Goal: Browse casually: Explore the website without a specific task or goal

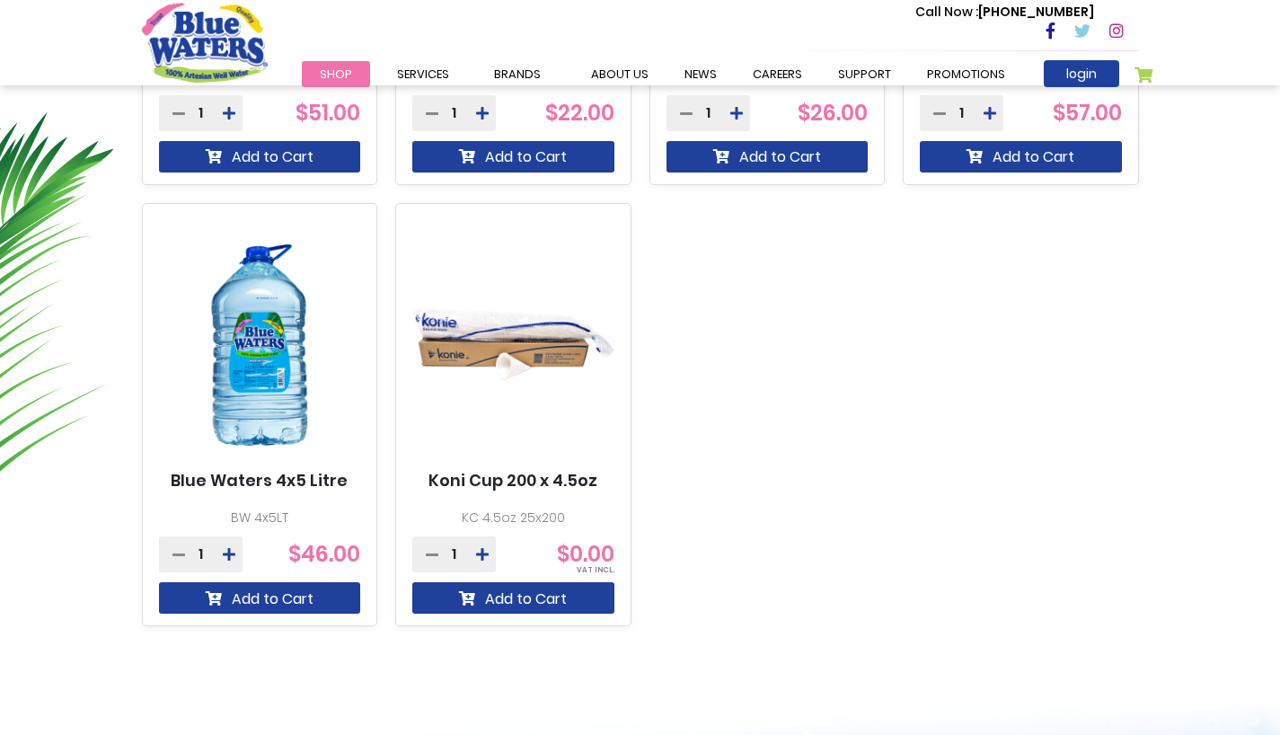
scroll to position [1001, 0]
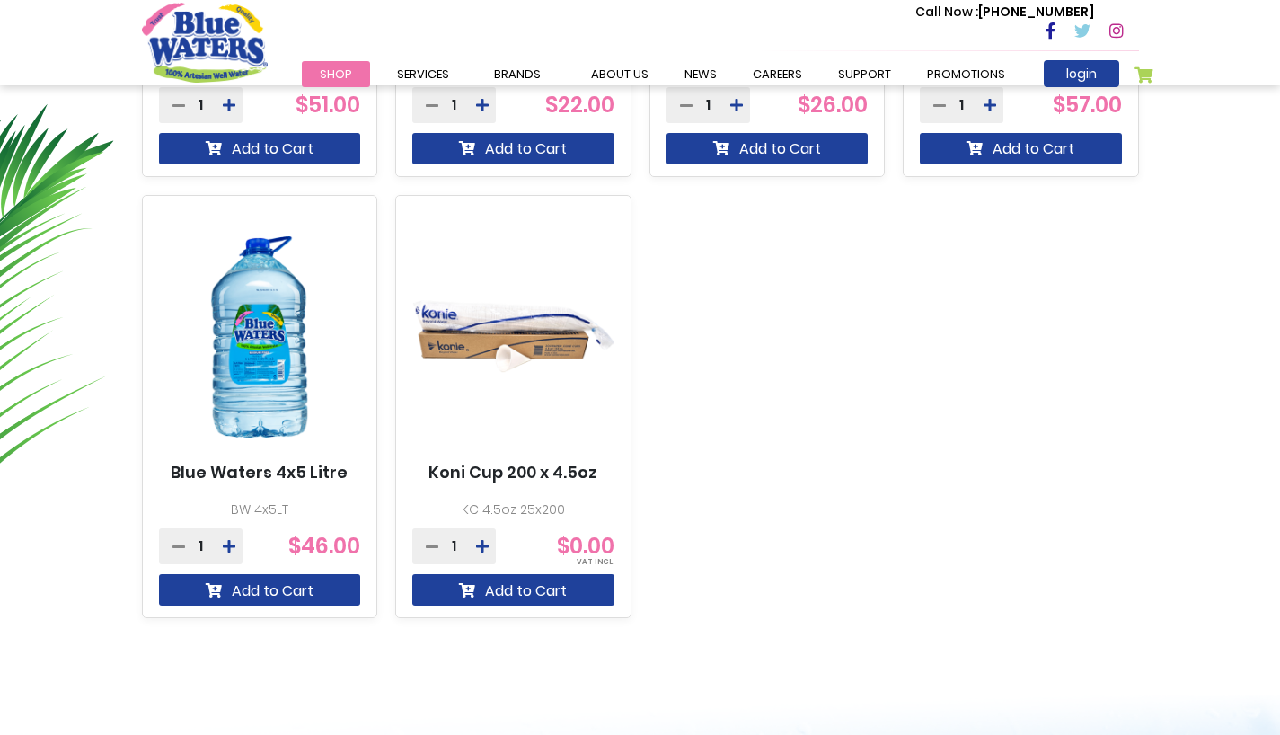
click at [252, 351] on img at bounding box center [260, 337] width 202 height 252
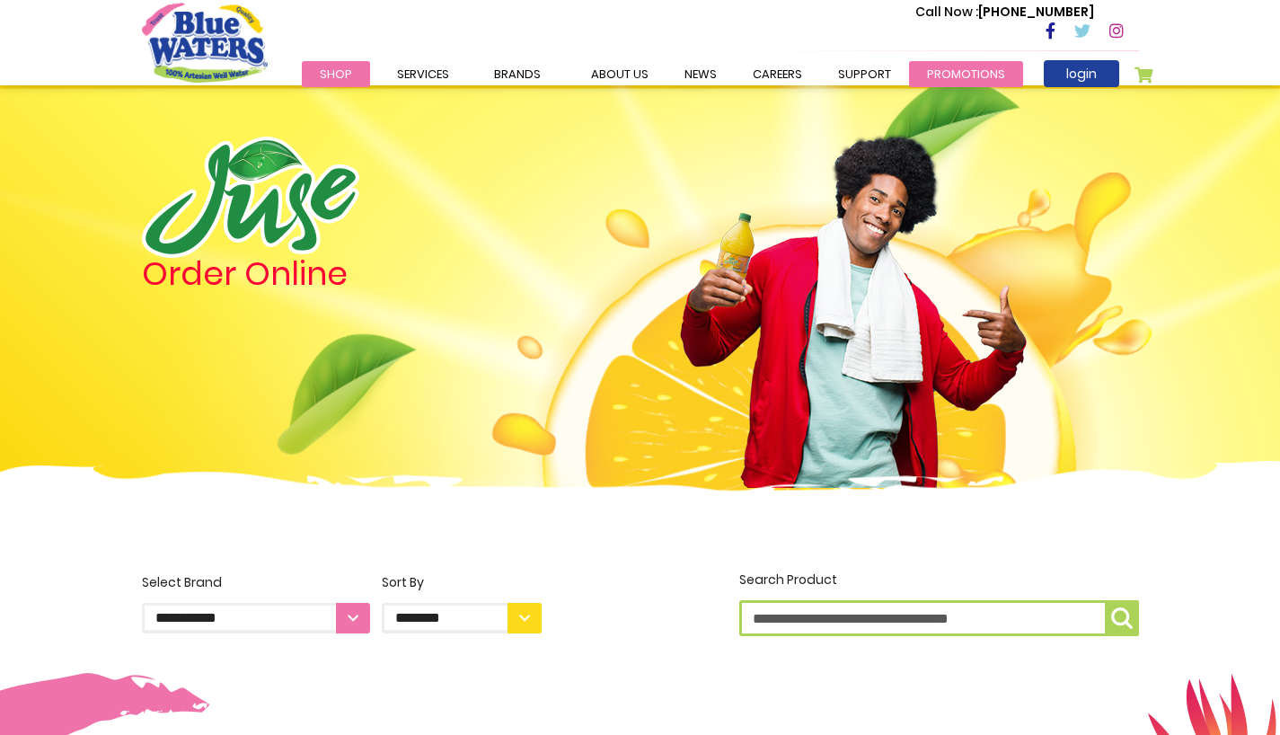
click at [941, 64] on link "Promotions" at bounding box center [966, 74] width 114 height 26
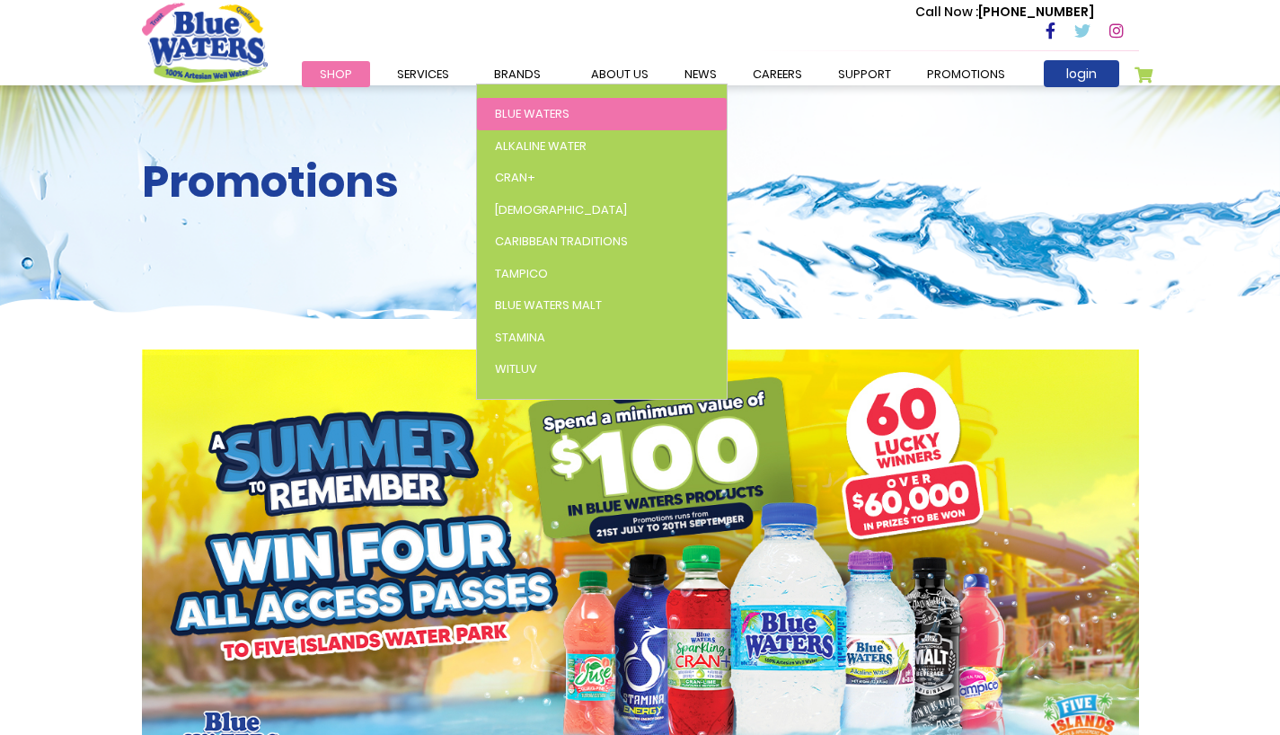
click at [521, 111] on span "Blue Waters" at bounding box center [532, 113] width 75 height 17
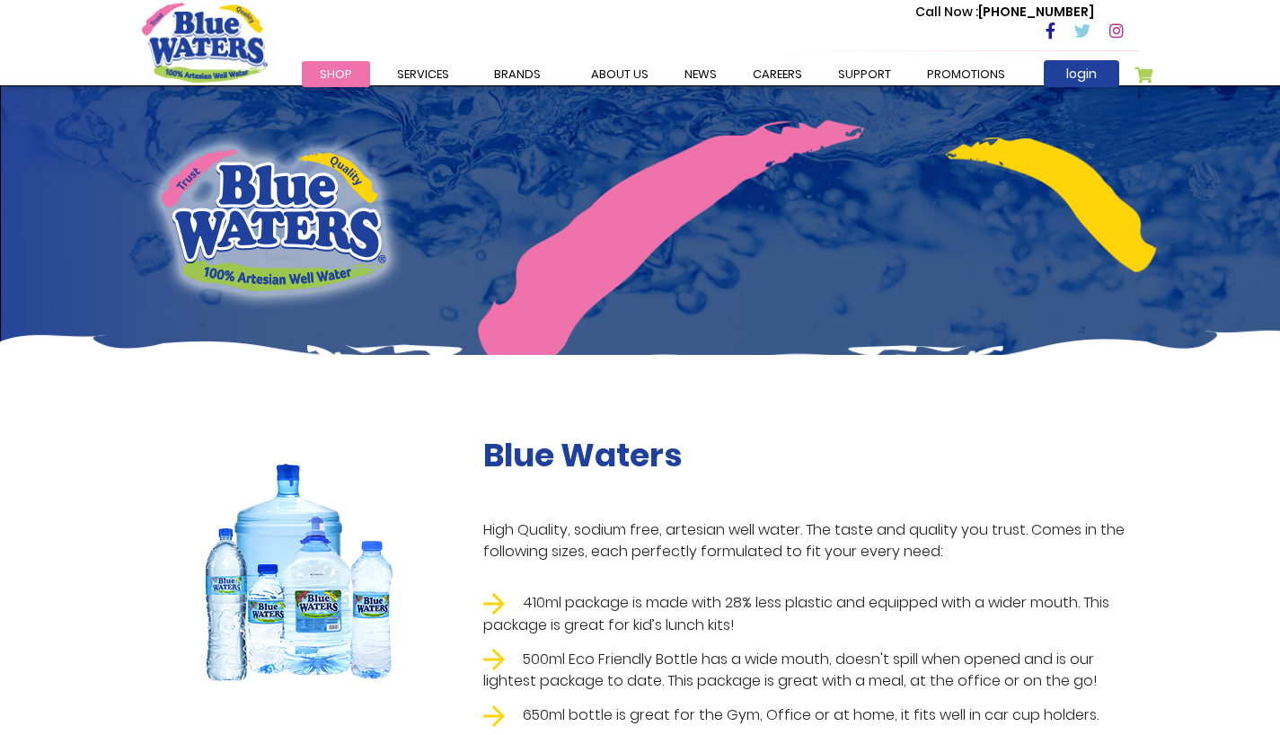
click at [353, 74] on link "Shop" at bounding box center [336, 74] width 68 height 26
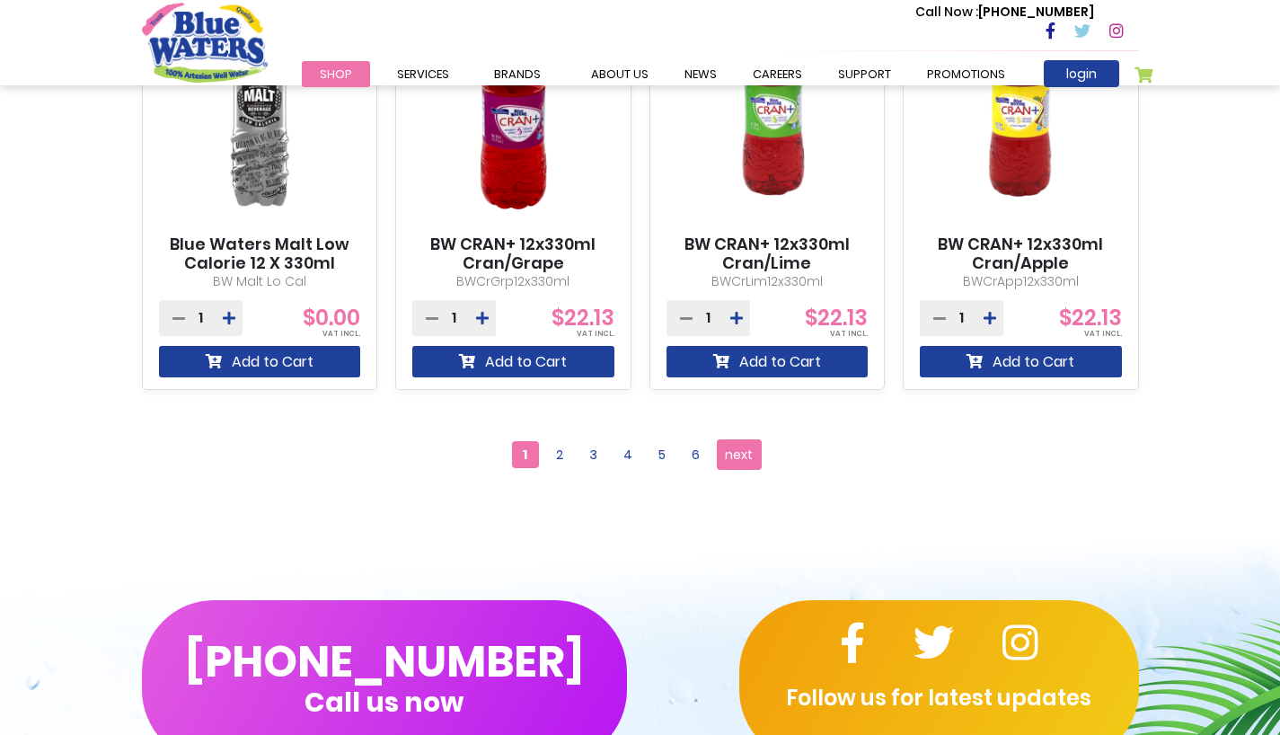
scroll to position [1681, 0]
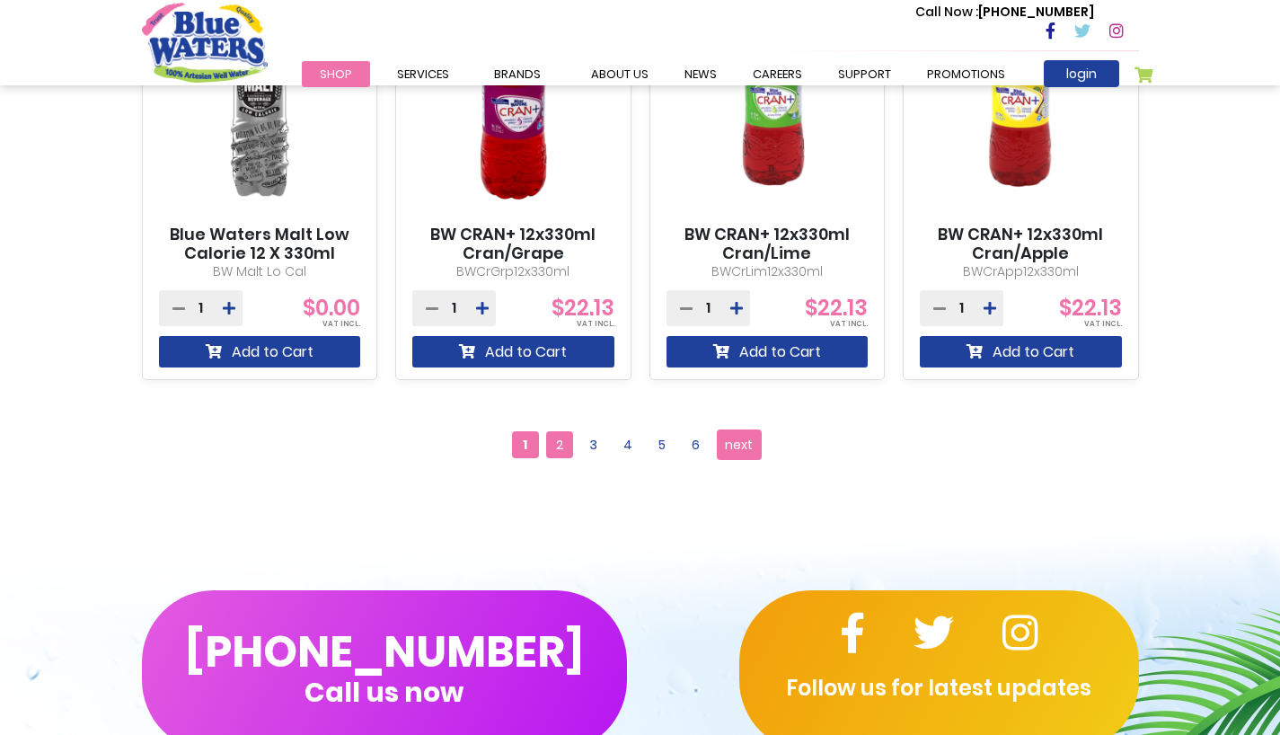
click at [565, 447] on span "2" at bounding box center [559, 444] width 27 height 27
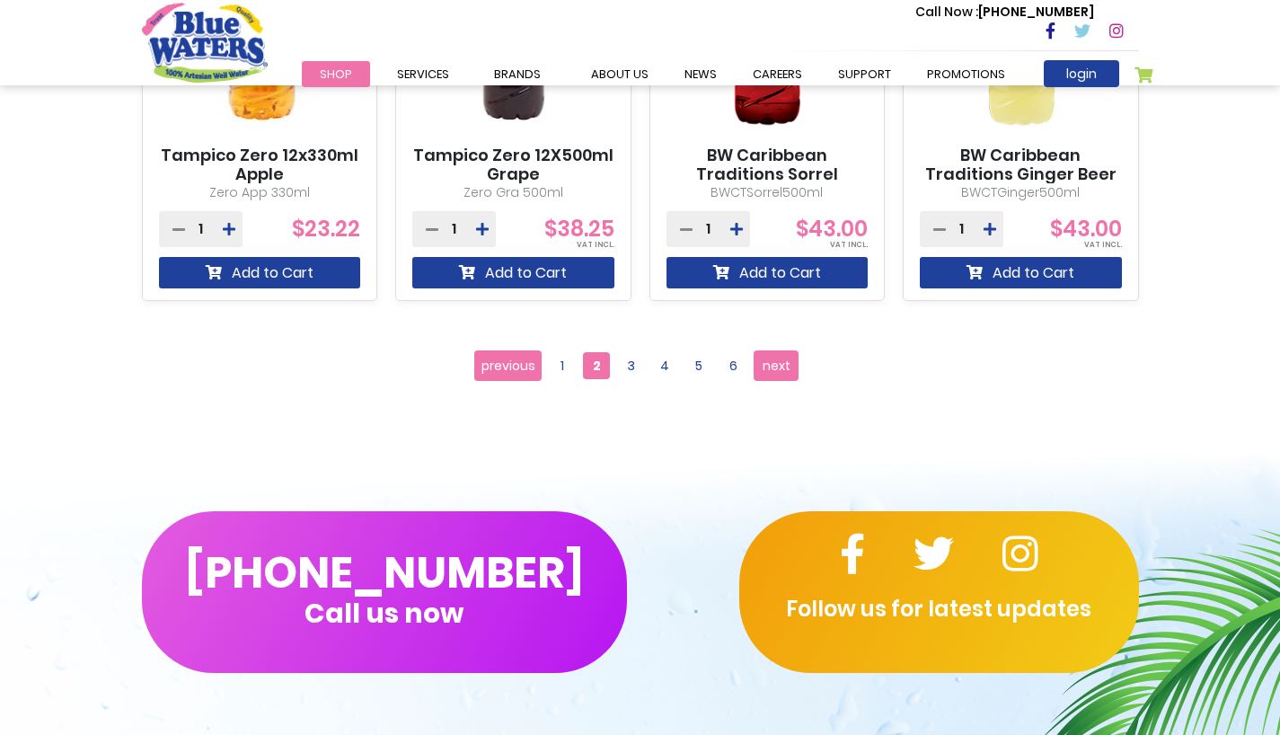
scroll to position [1762, 0]
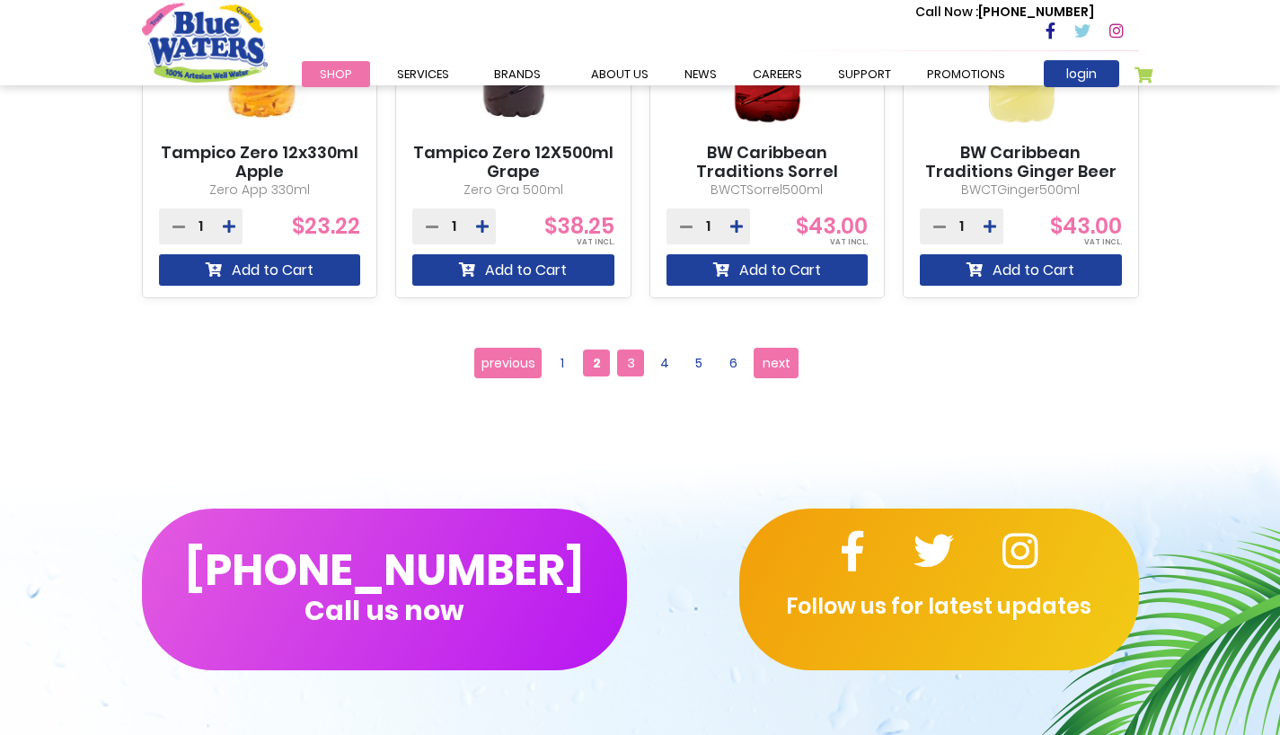
click at [623, 369] on span "3" at bounding box center [630, 362] width 27 height 27
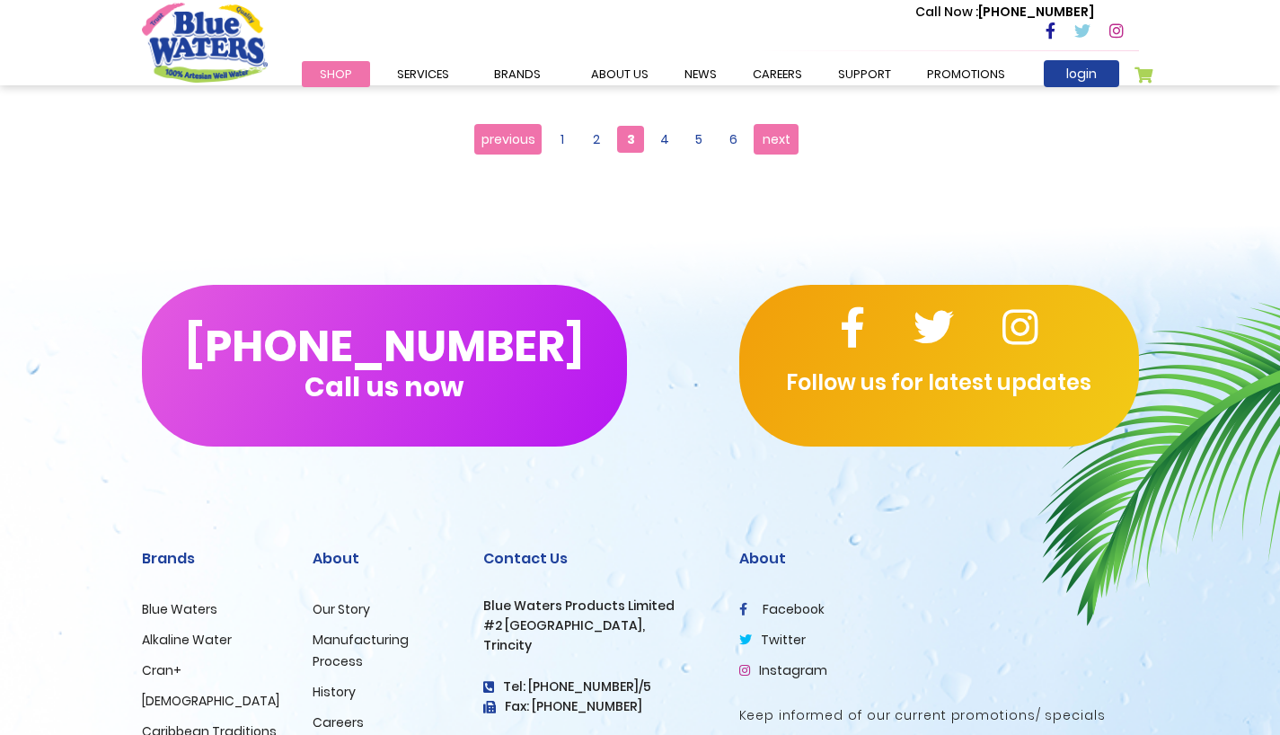
scroll to position [2003, 0]
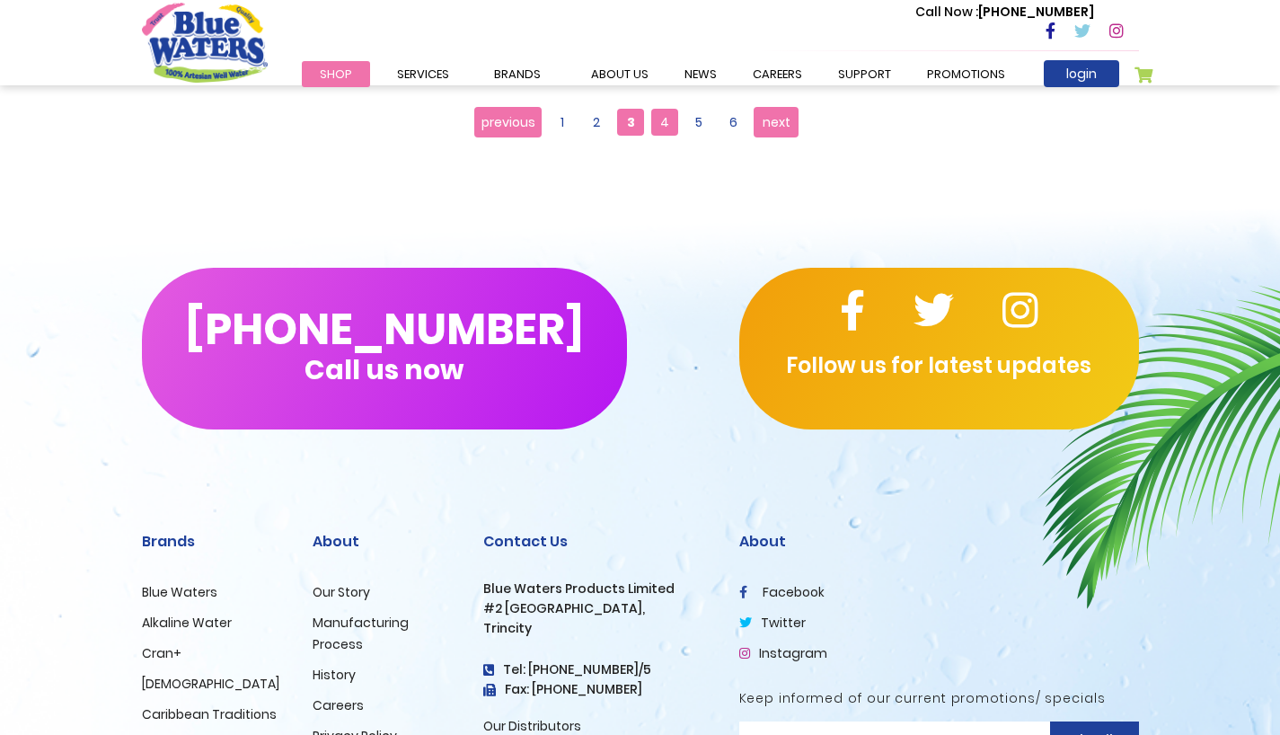
click at [660, 125] on span "4" at bounding box center [664, 122] width 27 height 27
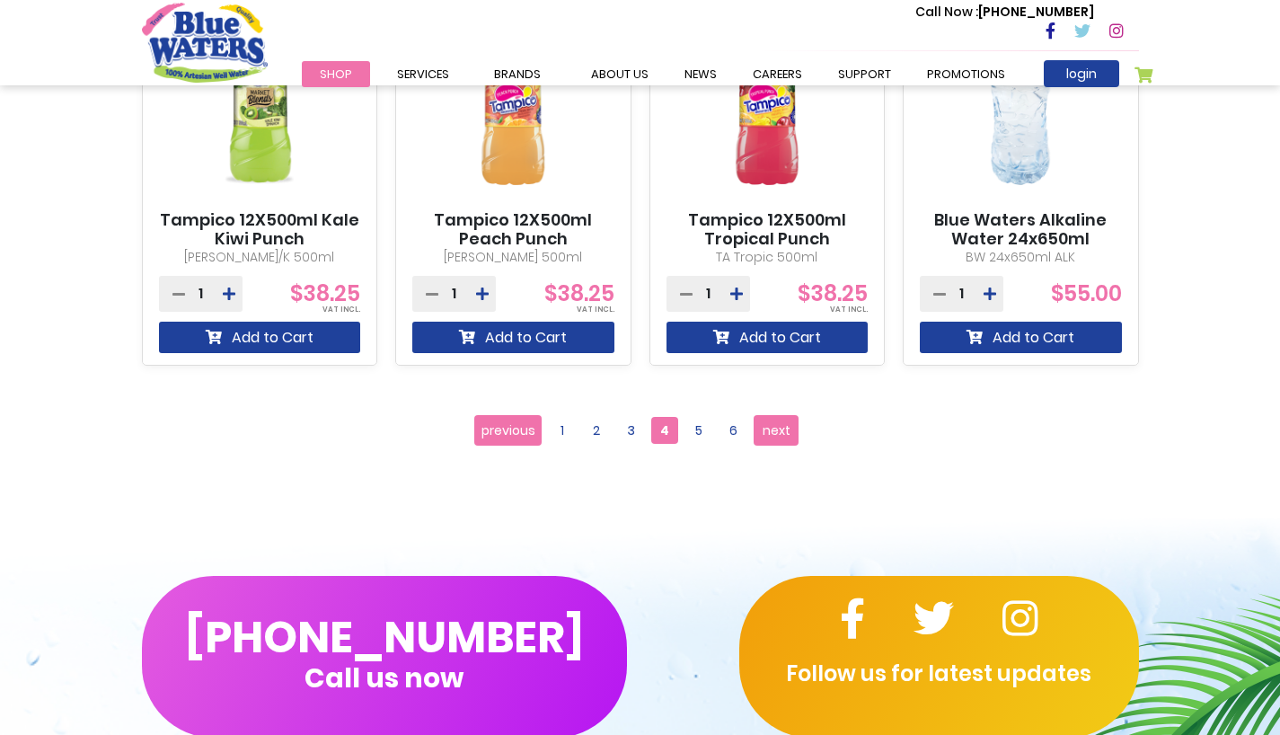
scroll to position [1697, 0]
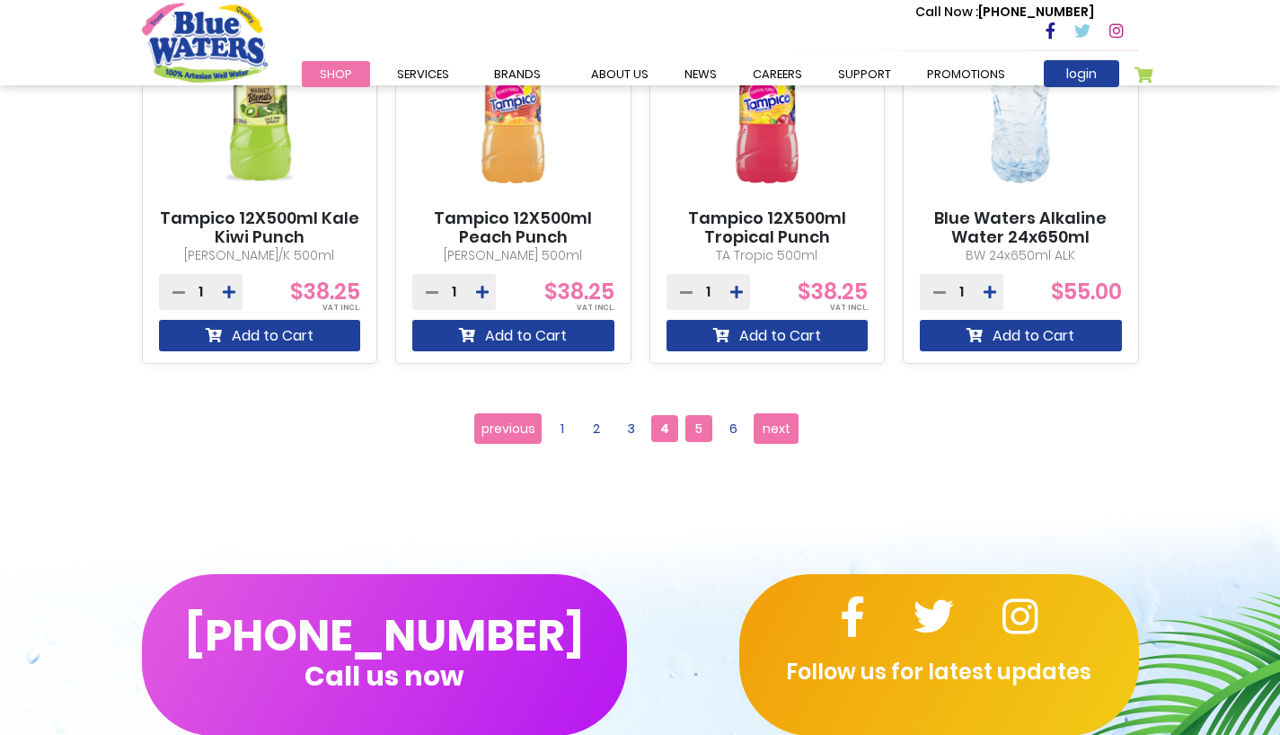
click at [700, 429] on span "5" at bounding box center [698, 428] width 27 height 27
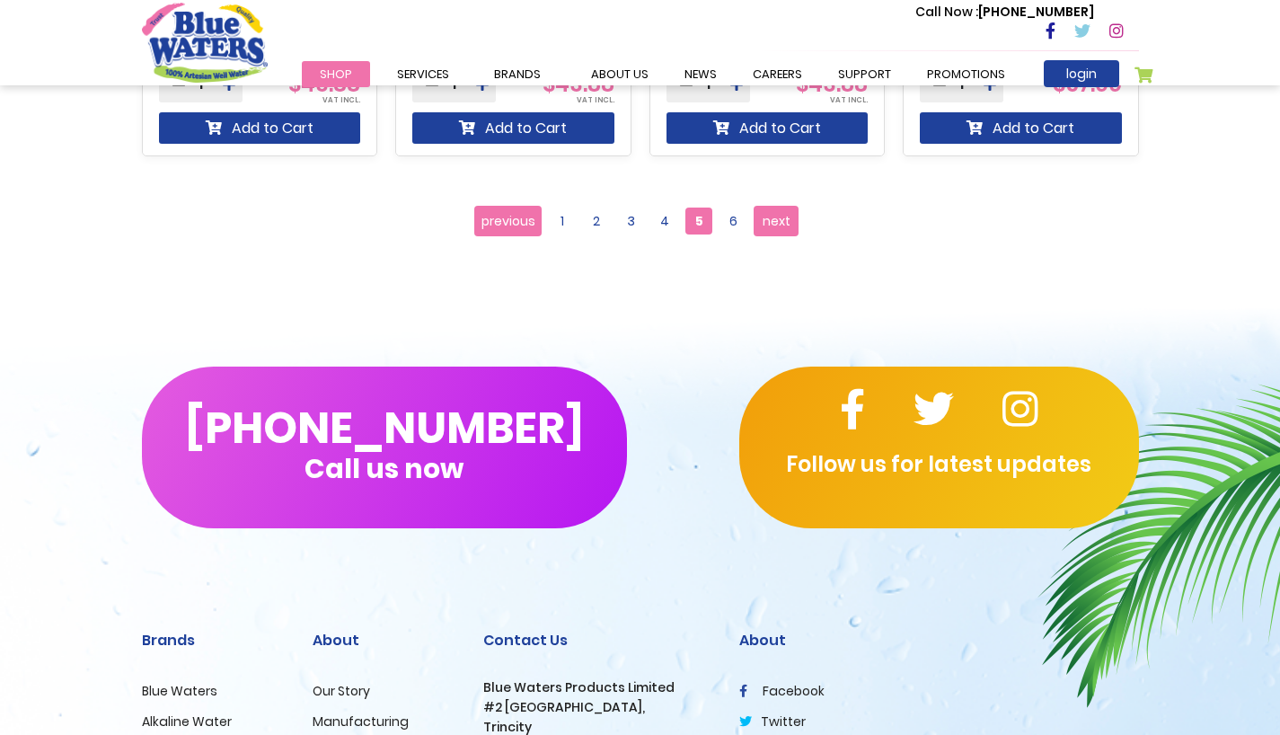
scroll to position [1925, 0]
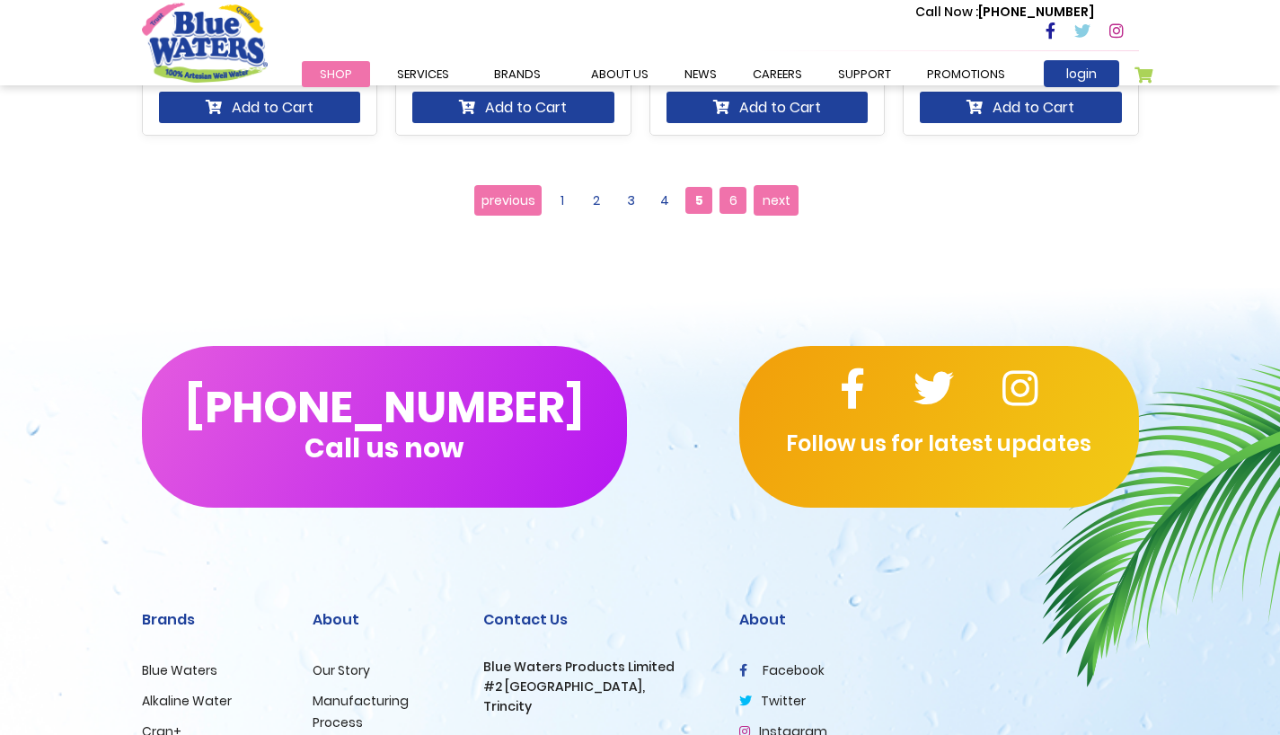
click at [731, 198] on span "6" at bounding box center [732, 200] width 27 height 27
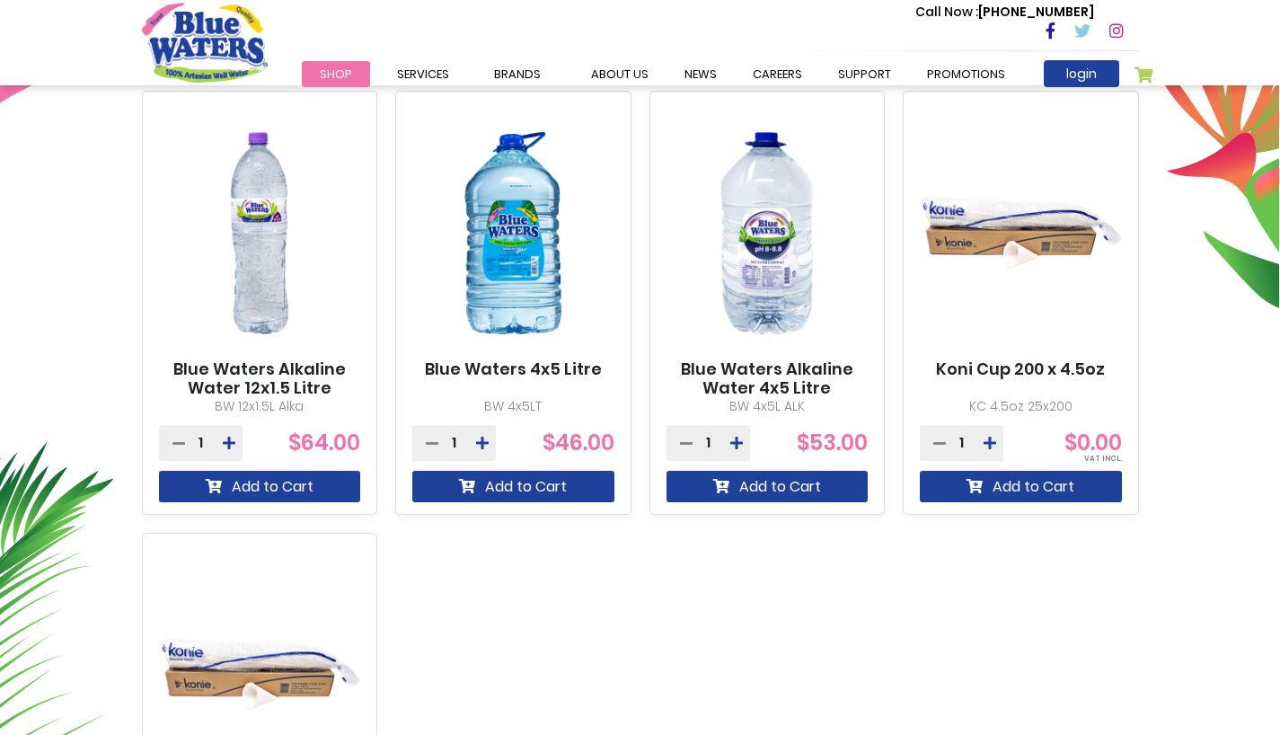
scroll to position [658, 0]
